Goal: Check status: Check status

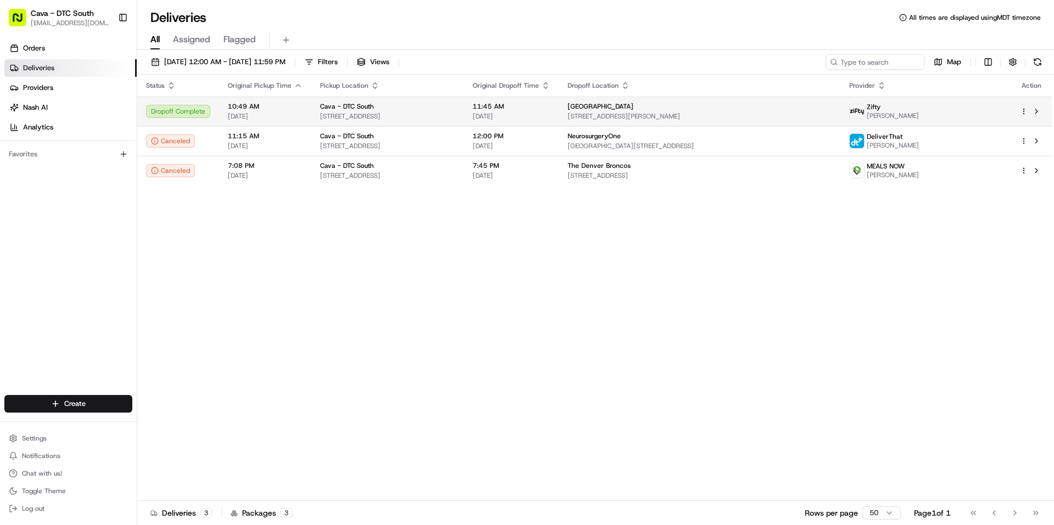
click at [660, 111] on div "[GEOGRAPHIC_DATA] [STREET_ADDRESS][PERSON_NAME]" at bounding box center [700, 111] width 264 height 19
click at [678, 110] on div "[GEOGRAPHIC_DATA]" at bounding box center [700, 106] width 264 height 9
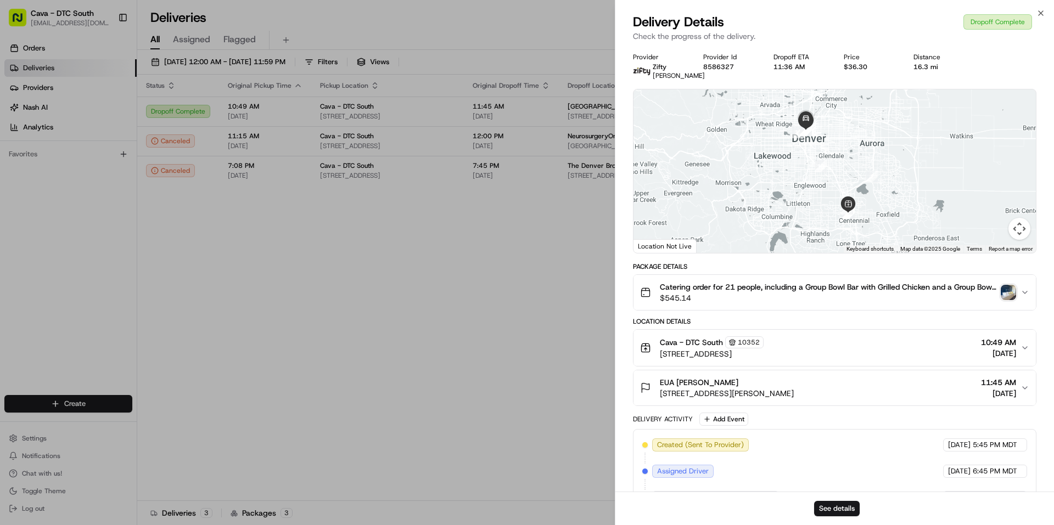
click at [1010, 297] on img "button" at bounding box center [1008, 292] width 15 height 15
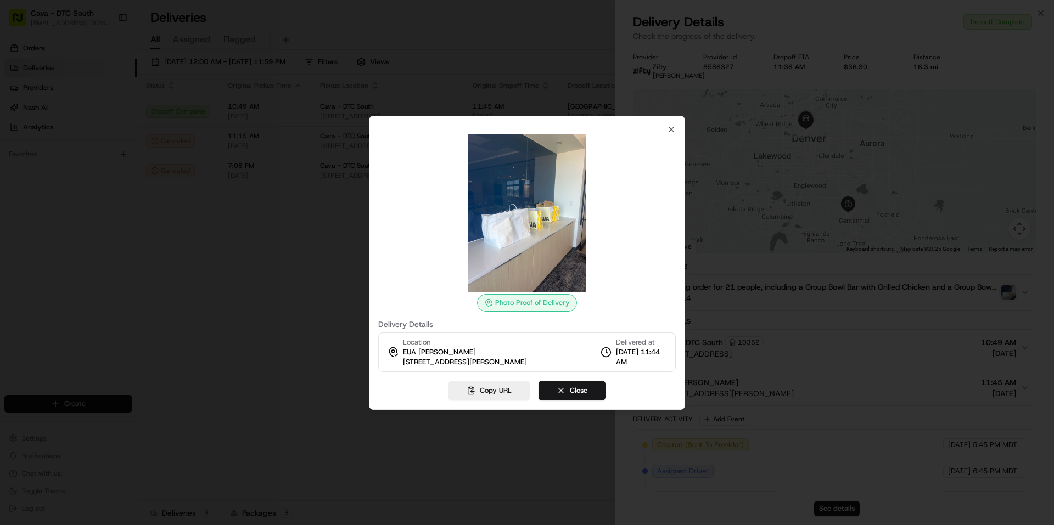
click at [530, 245] on img at bounding box center [527, 213] width 158 height 158
click at [520, 244] on img at bounding box center [527, 213] width 158 height 158
click at [520, 240] on img at bounding box center [527, 213] width 158 height 158
click at [669, 131] on icon "button" at bounding box center [671, 129] width 9 height 9
